Goal: Check status: Check status

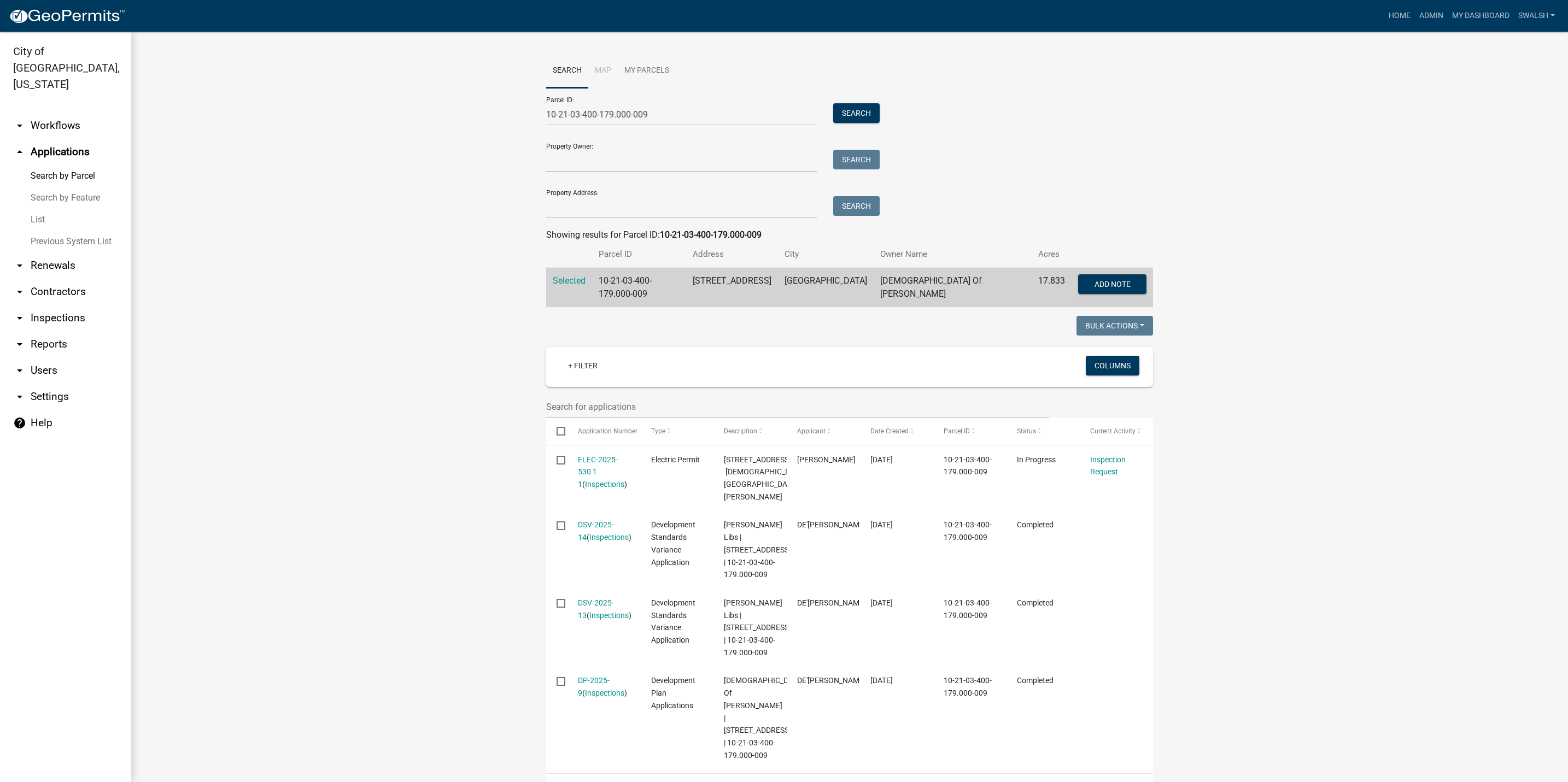
click at [48, 112] on link "arrow_drop_down Workflows" at bounding box center [65, 126] width 131 height 26
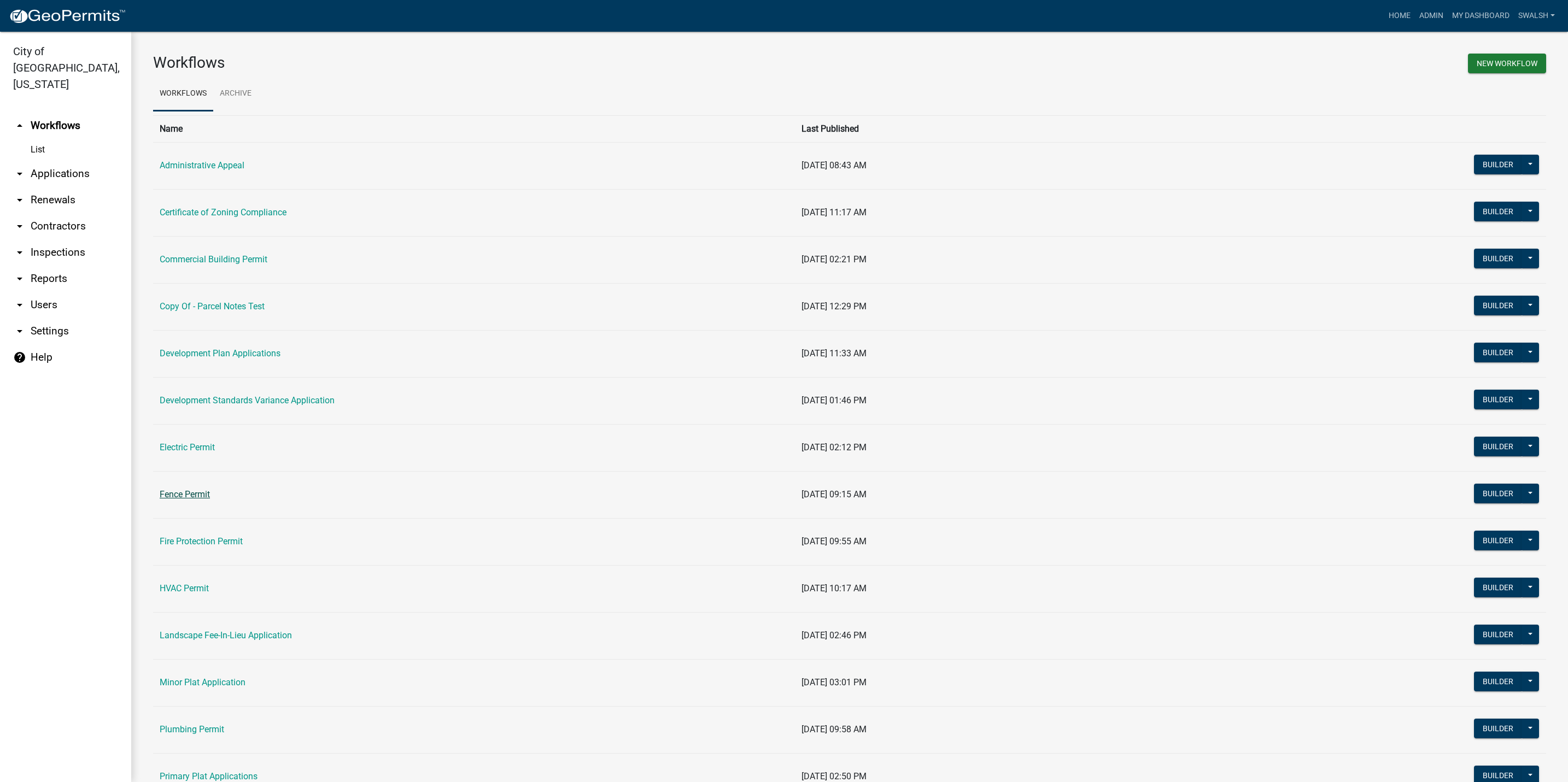
click at [199, 497] on link "Fence Permit" at bounding box center [185, 494] width 50 height 11
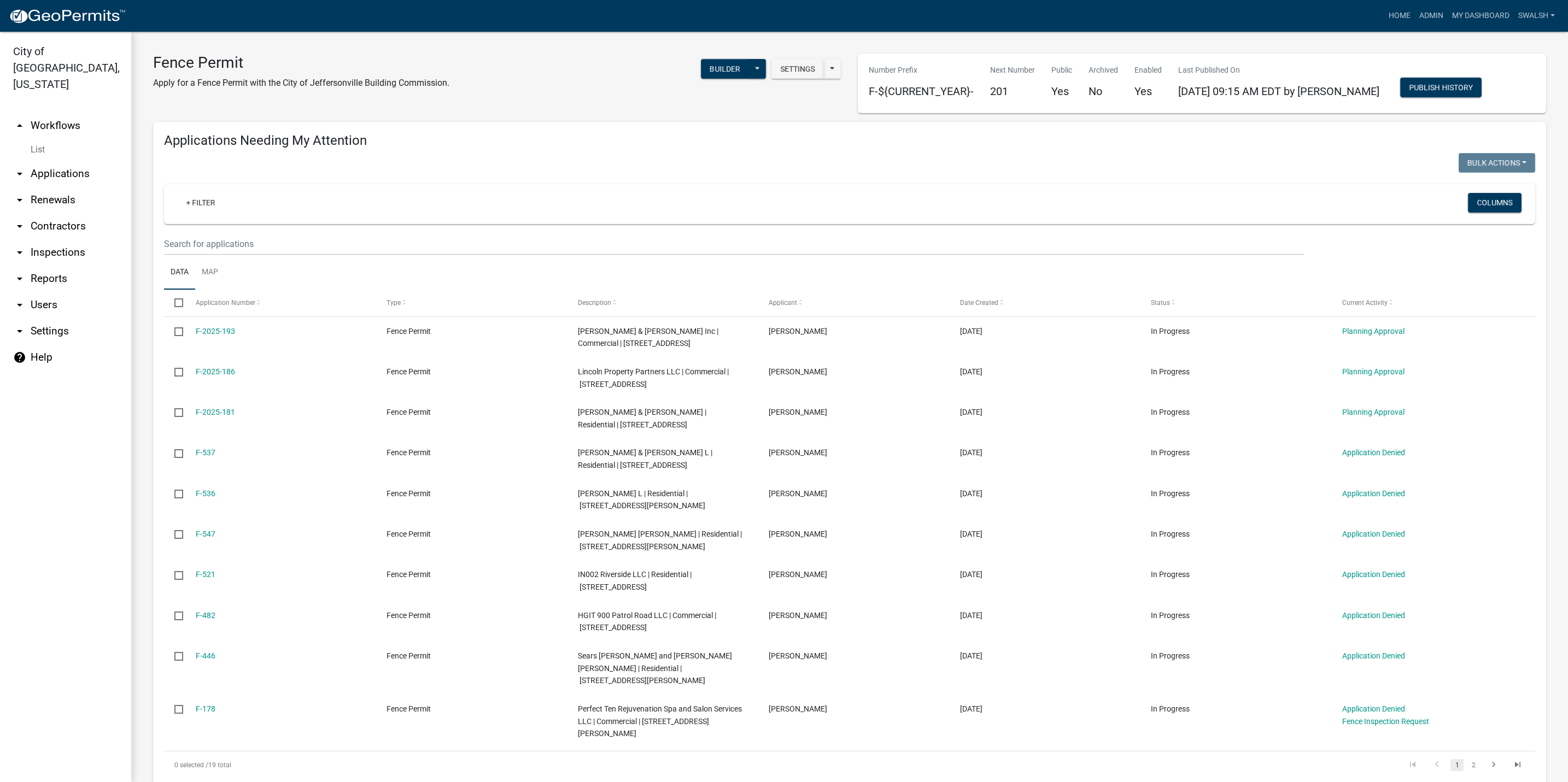
click at [61, 112] on link "arrow_drop_up Workflows" at bounding box center [65, 126] width 131 height 26
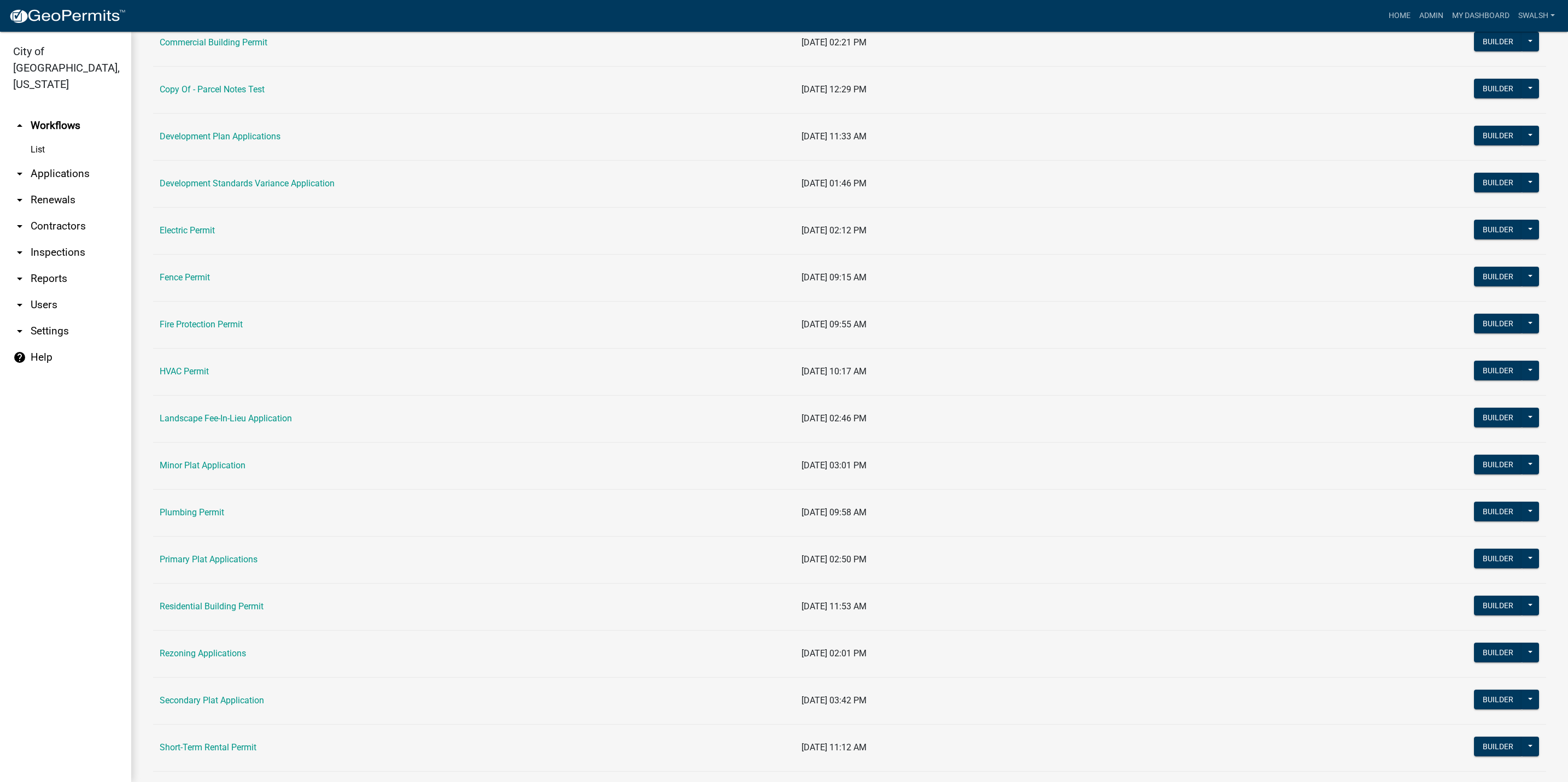
scroll to position [246, 0]
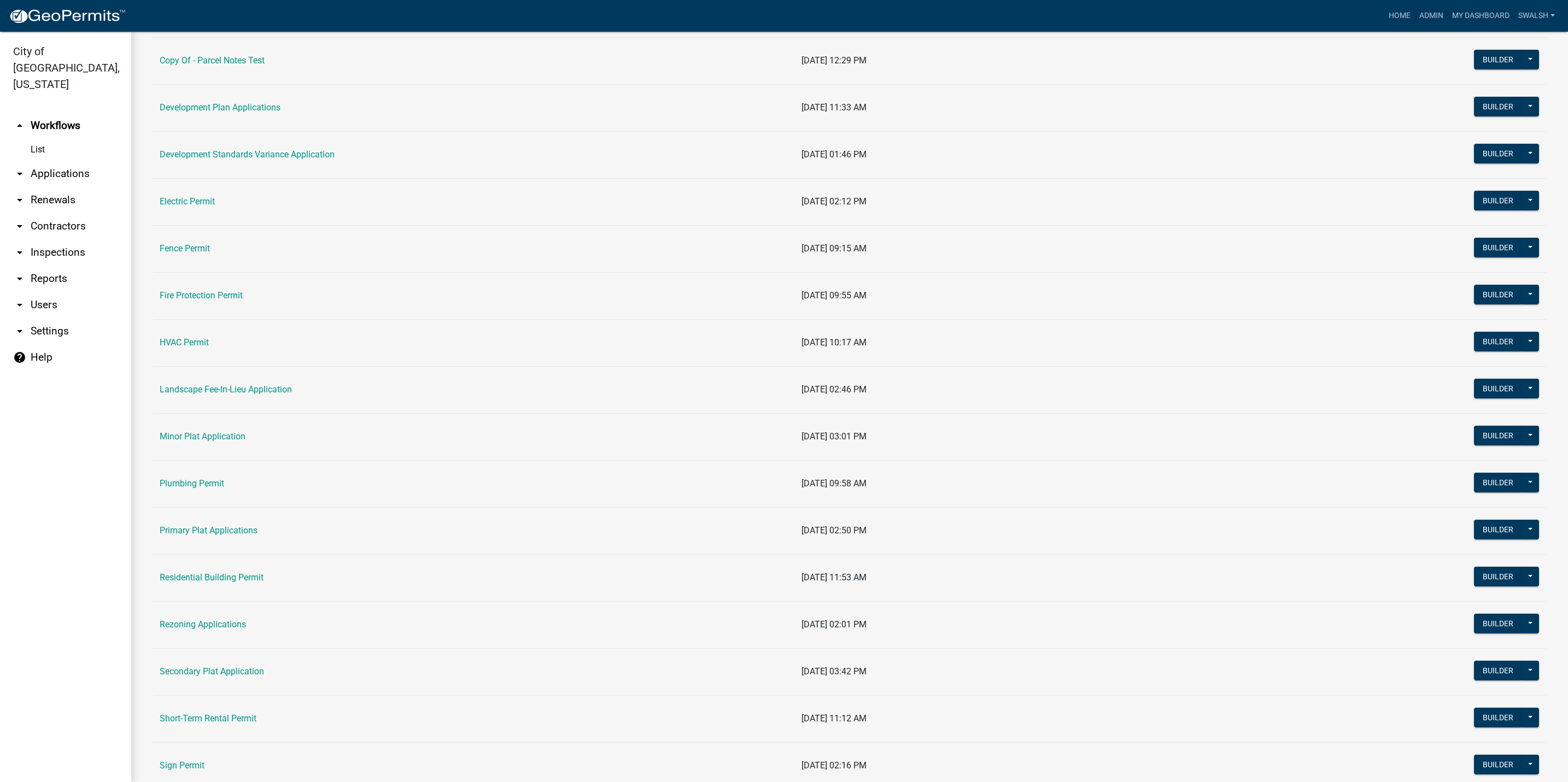
click at [96, 161] on link "arrow_drop_down Applications" at bounding box center [65, 174] width 131 height 26
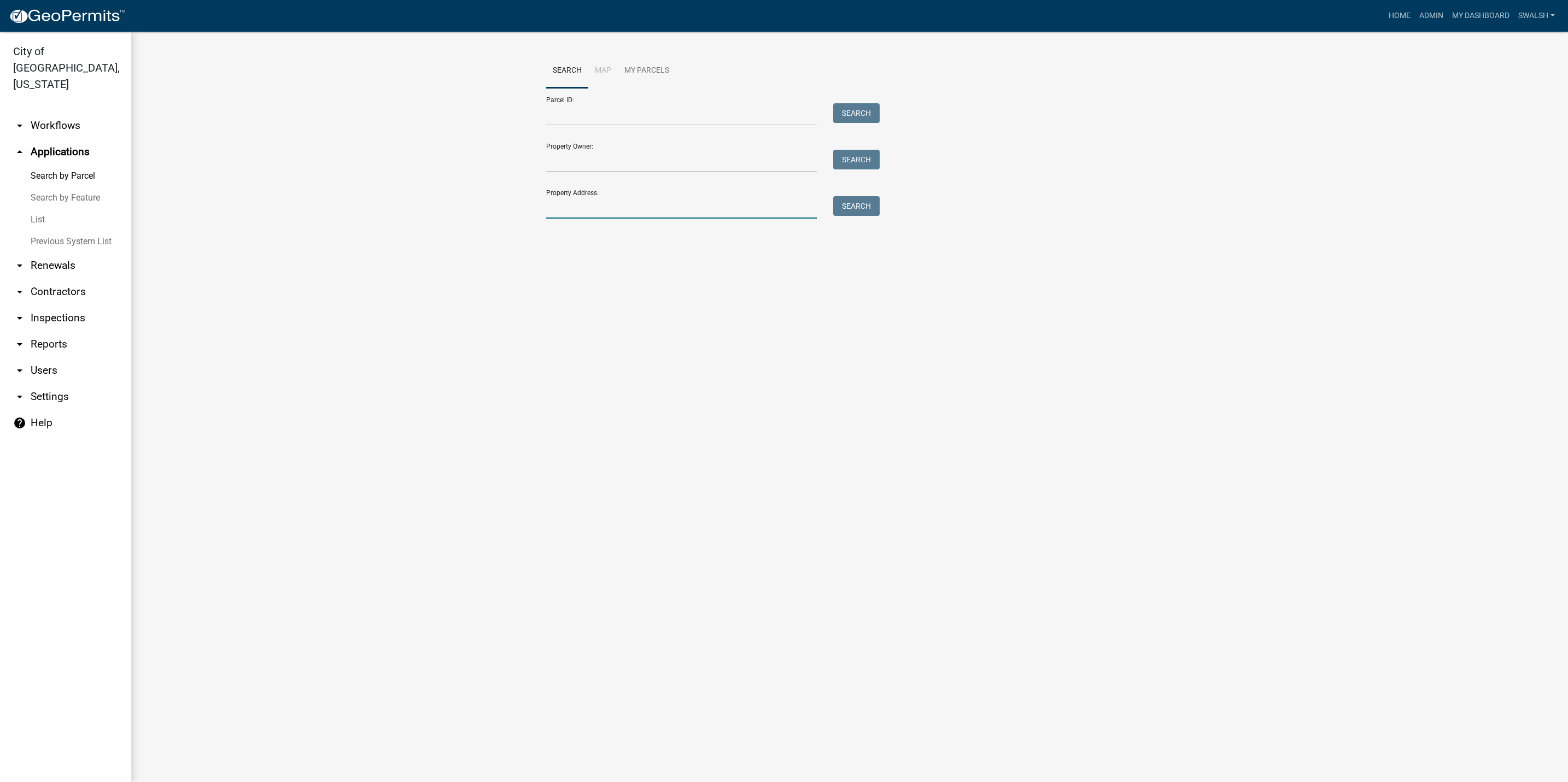
click at [562, 204] on input "Property Address:" at bounding box center [681, 207] width 271 height 23
type input "3009 industrial"
drag, startPoint x: 665, startPoint y: 197, endPoint x: 389, endPoint y: 170, distance: 277.3
click at [389, 170] on wm-workflow-application-search-view "Search Map My Parcels Parcel ID: Search Property Owner: Search Property Address…" at bounding box center [850, 158] width 1393 height 210
drag, startPoint x: 584, startPoint y: 97, endPoint x: 584, endPoint y: 113, distance: 16.0
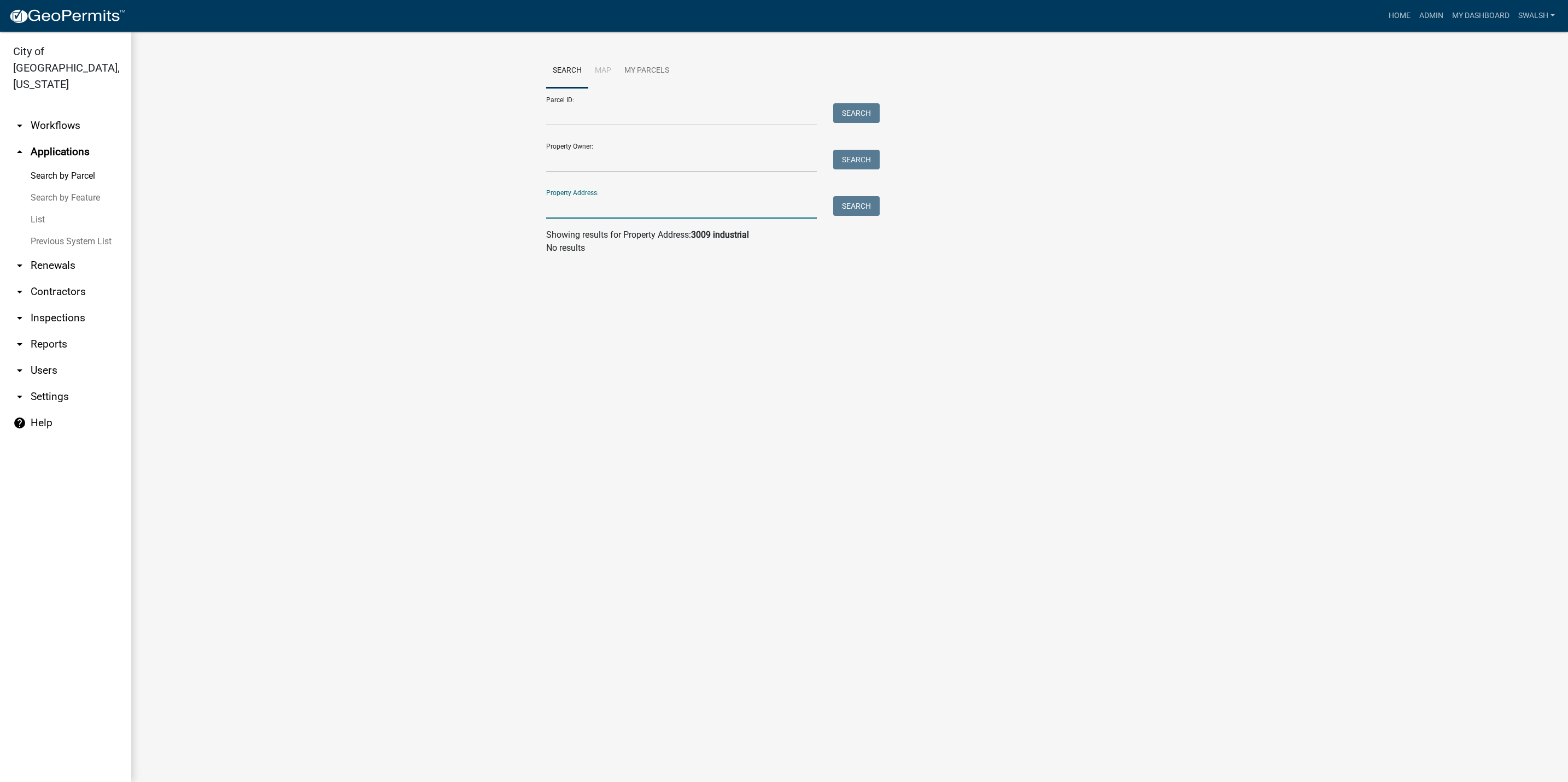
click at [584, 113] on div "Parcel ID: Search" at bounding box center [710, 107] width 328 height 38
click at [586, 100] on div "Parcel ID: Search" at bounding box center [710, 107] width 328 height 38
click at [587, 120] on input "Parcel ID:" at bounding box center [681, 114] width 271 height 23
paste input "10-19-01-900-559.000-009"
type input "10-19-01-900-559.000-009"
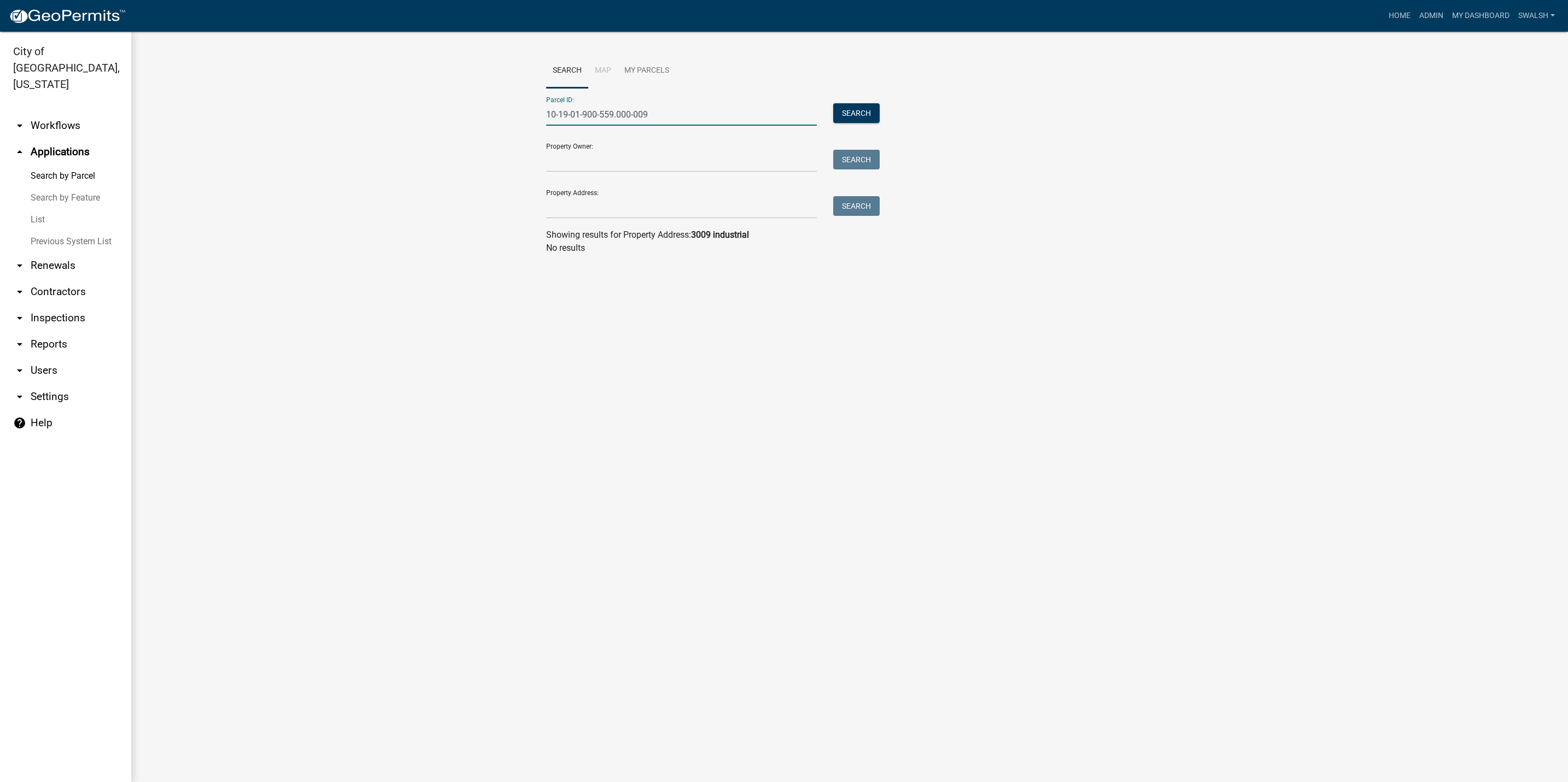
click at [860, 129] on form "Parcel ID: 10-19-01-900-559.000-009 Search Property Owner: Search Property Addr…" at bounding box center [710, 153] width 328 height 131
click at [860, 110] on button "Search" at bounding box center [857, 112] width 47 height 19
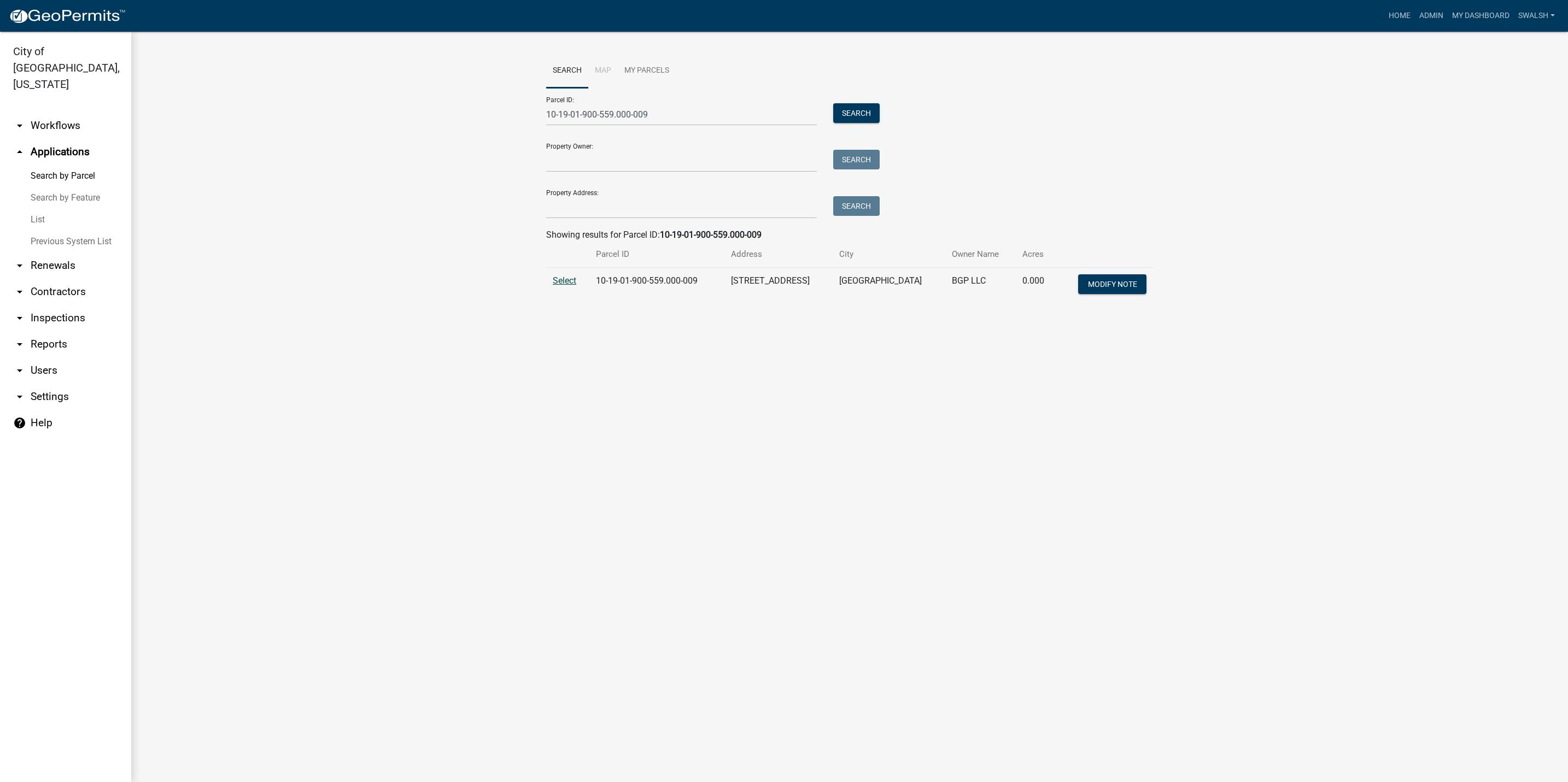
click at [556, 283] on span "Select" at bounding box center [564, 281] width 23 height 11
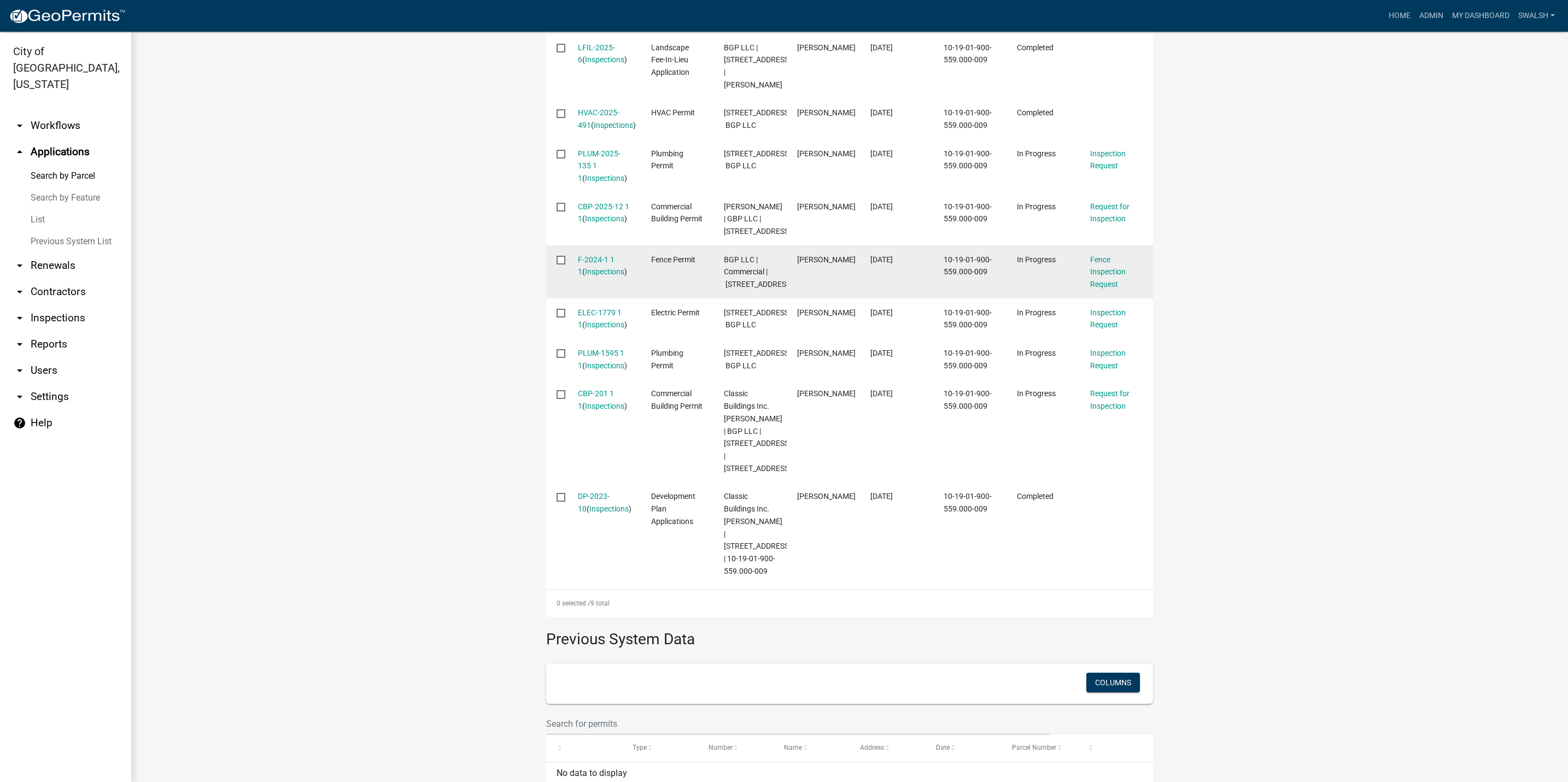
scroll to position [410, 0]
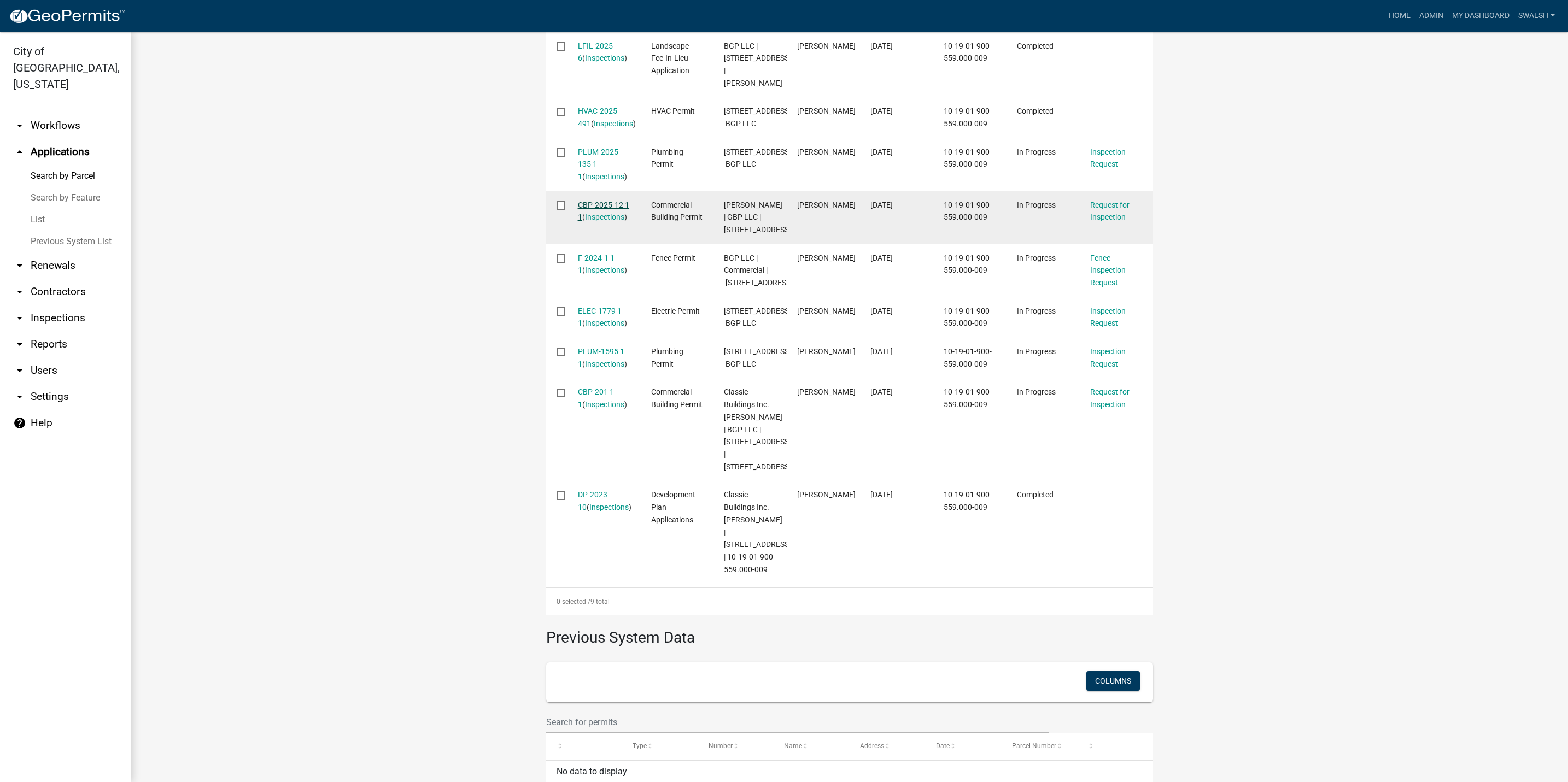
click at [603, 222] on link "CBP-2025-12 1 1" at bounding box center [604, 211] width 52 height 21
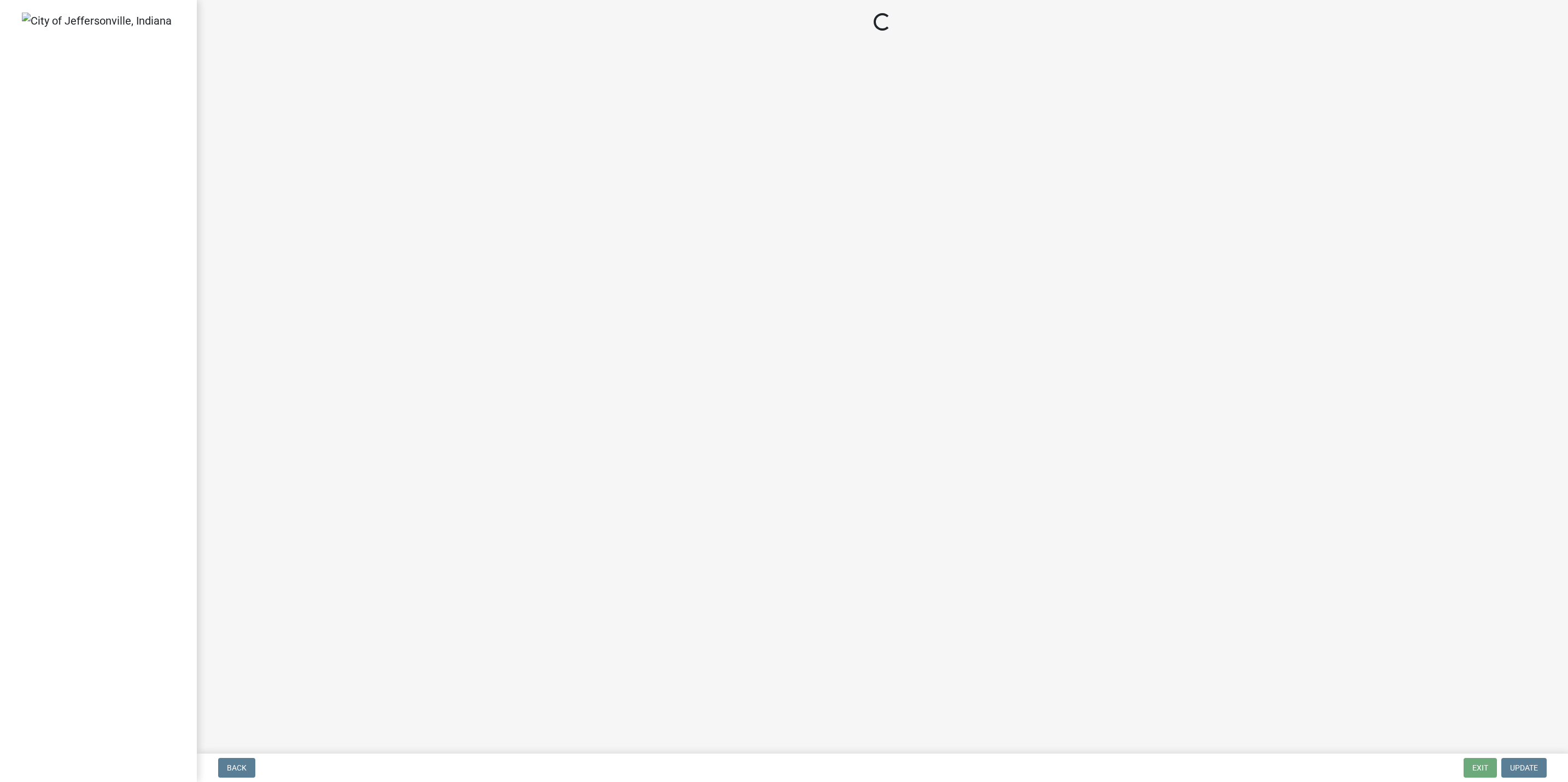
drag, startPoint x: 146, startPoint y: 303, endPoint x: 128, endPoint y: 293, distance: 20.6
drag, startPoint x: 128, startPoint y: 293, endPoint x: 891, endPoint y: 307, distance: 763.1
click at [891, 307] on main "Loading..." at bounding box center [882, 374] width 1371 height 749
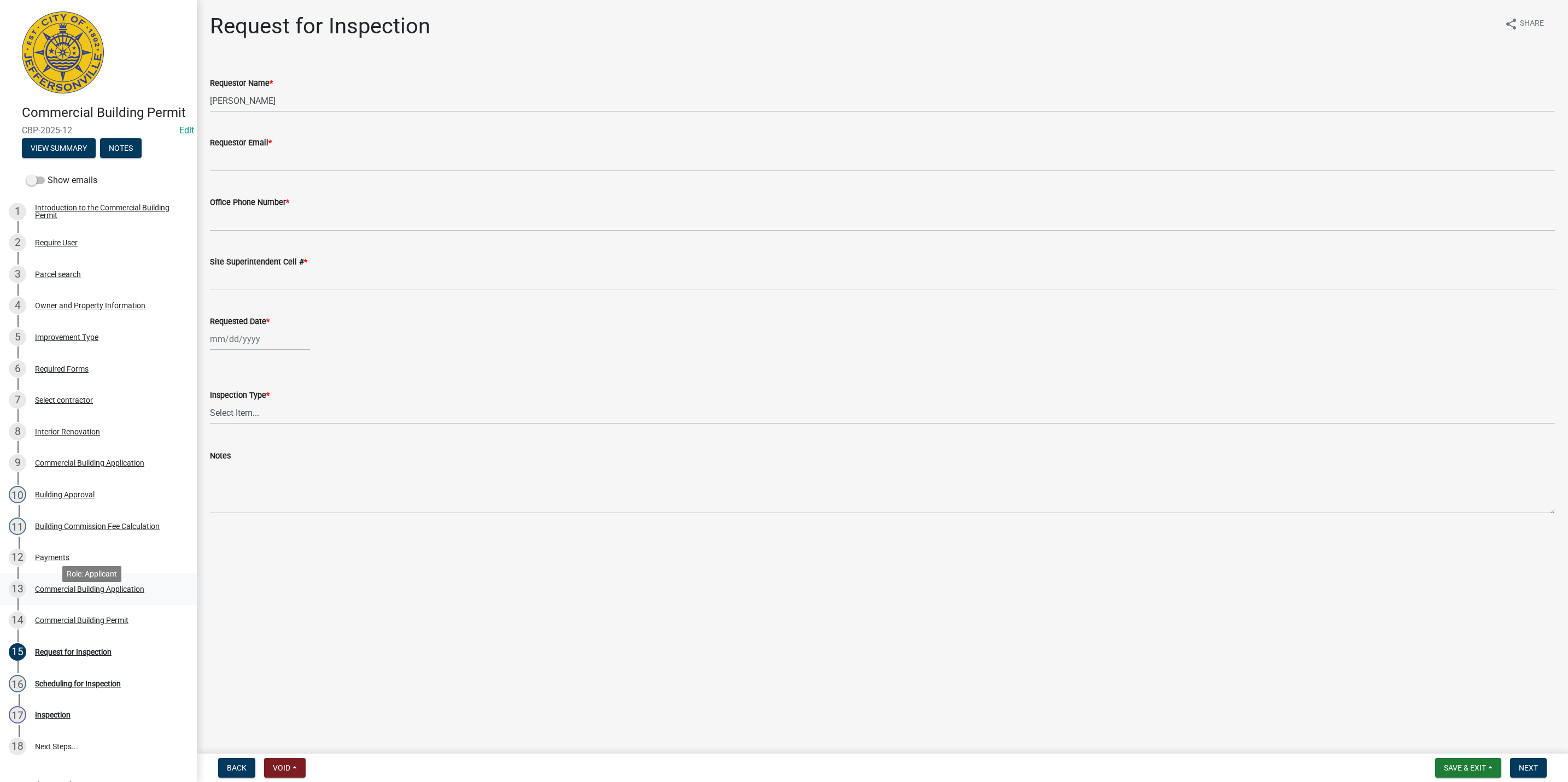
click at [155, 598] on div "13 Commercial Building Application" at bounding box center [94, 589] width 170 height 18
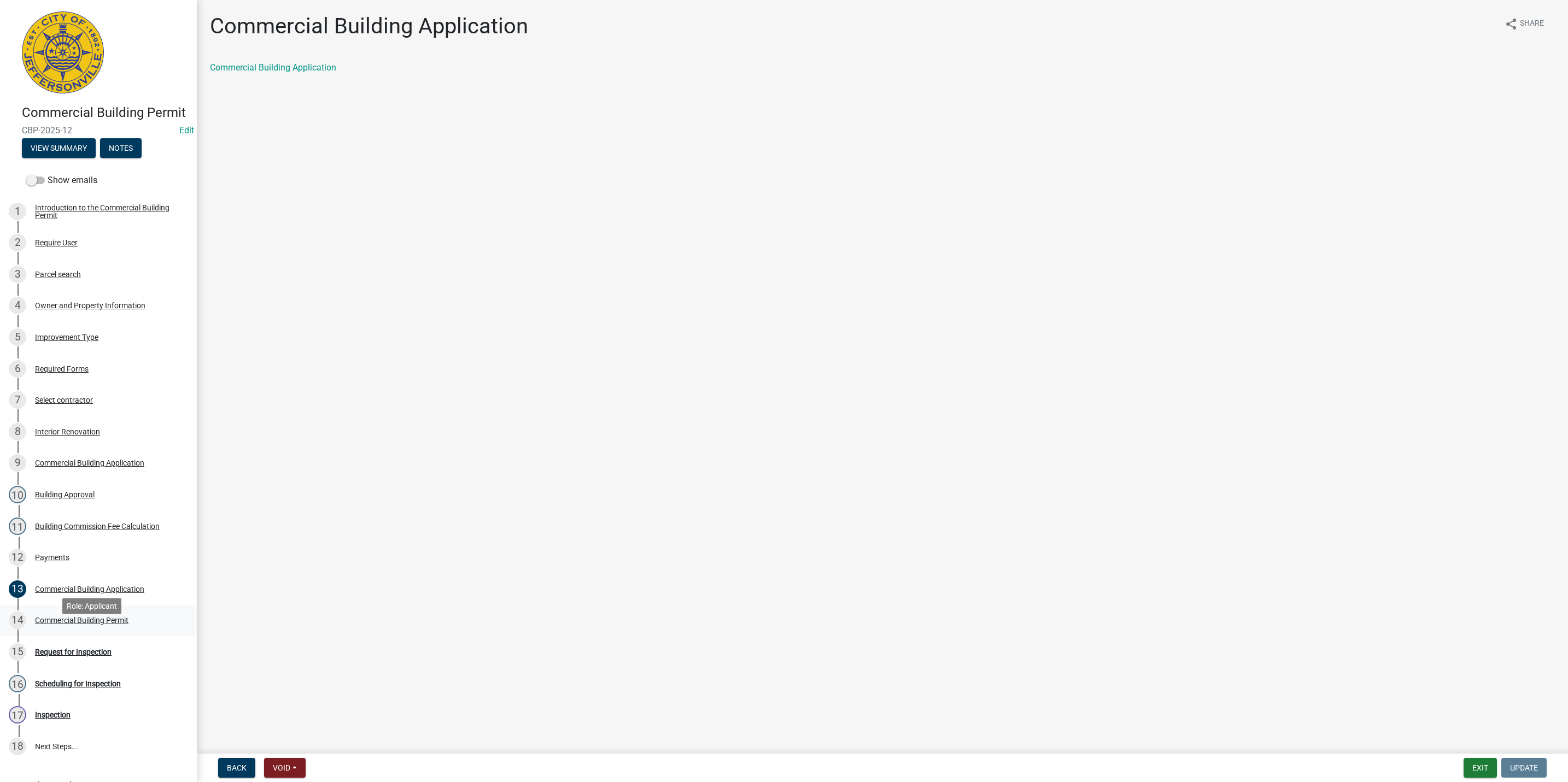
click at [105, 624] on div "Commercial Building Permit" at bounding box center [82, 620] width 94 height 8
click at [96, 440] on div "8 Interior Renovation" at bounding box center [94, 432] width 170 height 18
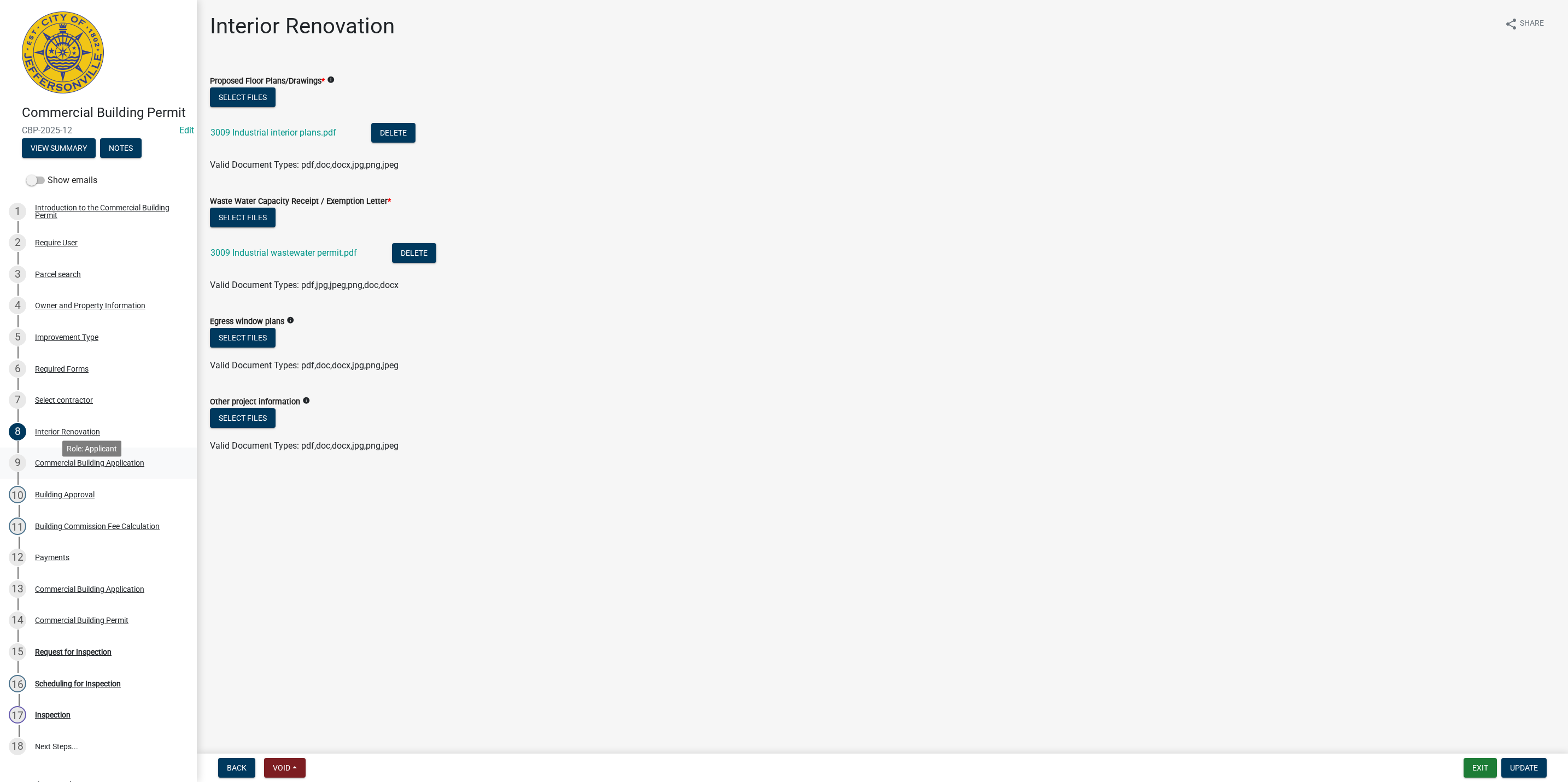
click at [114, 472] on div "9 Commercial Building Application" at bounding box center [94, 463] width 170 height 18
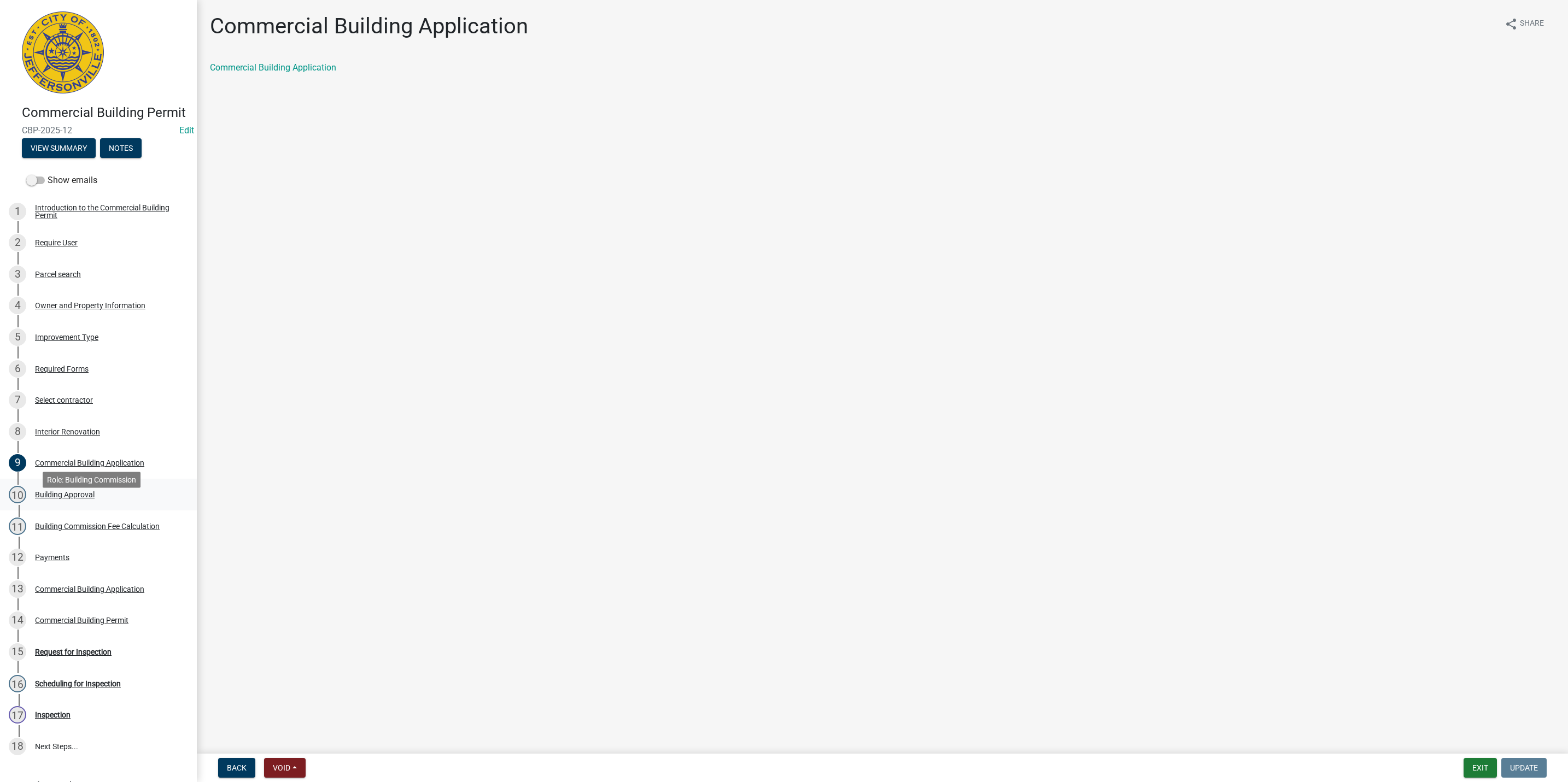
click at [140, 503] on div "10 Building Approval" at bounding box center [94, 495] width 170 height 18
